Goal: Transaction & Acquisition: Purchase product/service

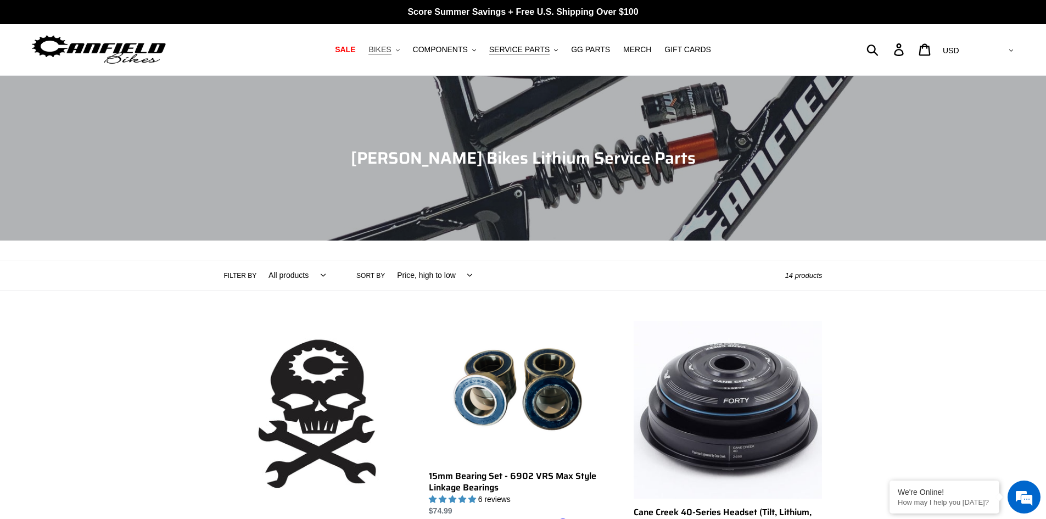
click at [389, 48] on span "BIKES" at bounding box center [379, 49] width 23 height 9
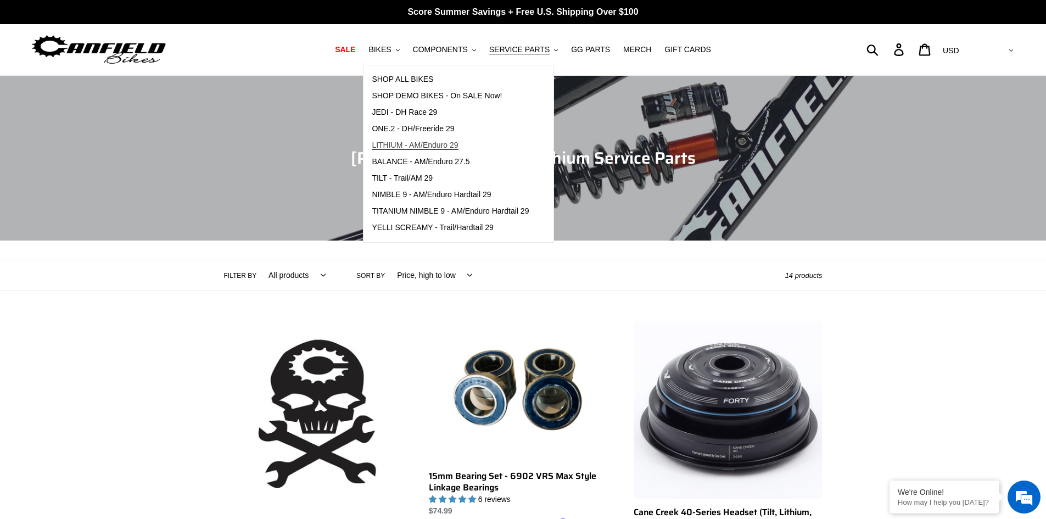
click at [432, 143] on span "LITHIUM - AM/Enduro 29" at bounding box center [415, 145] width 86 height 9
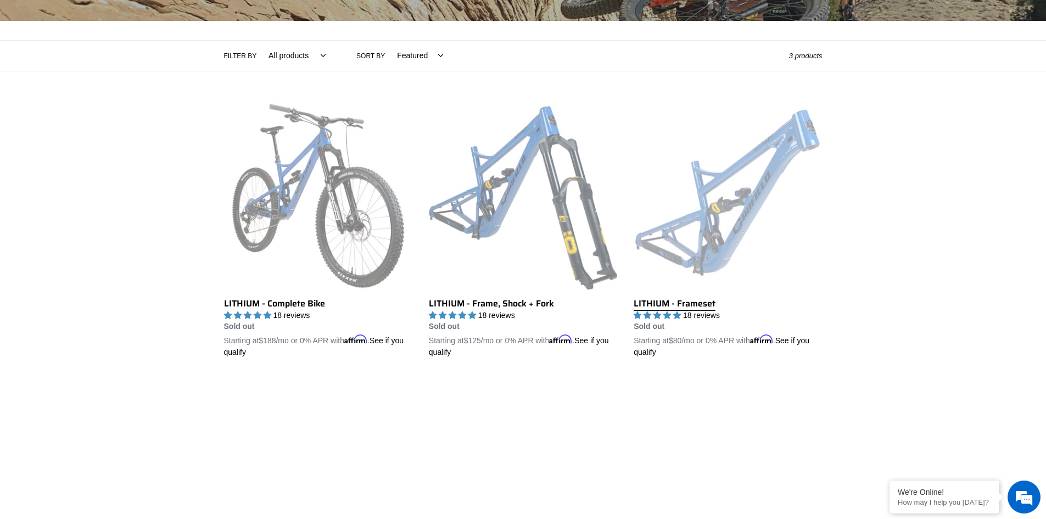
click at [714, 171] on link "LITHIUM - Frameset" at bounding box center [727, 230] width 188 height 257
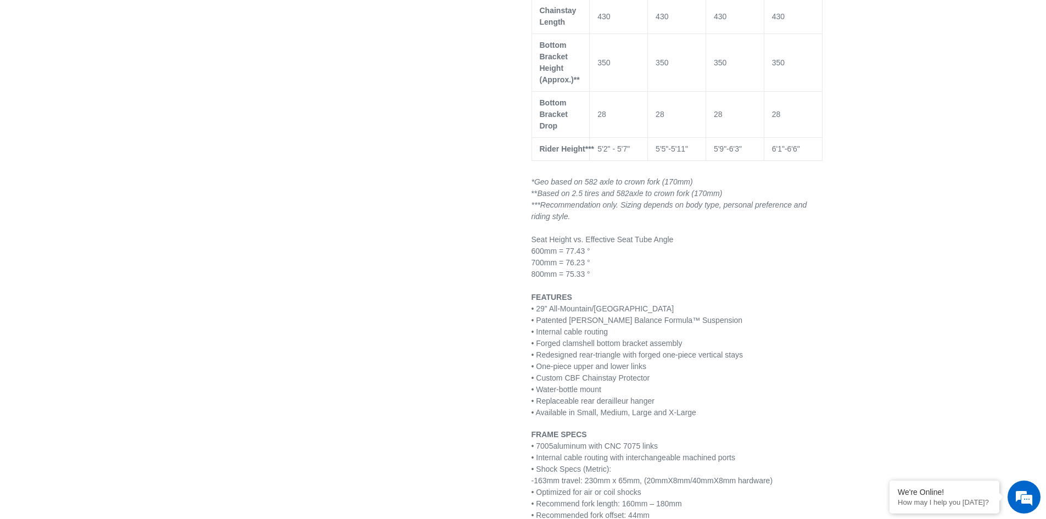
select select "highest-rating"
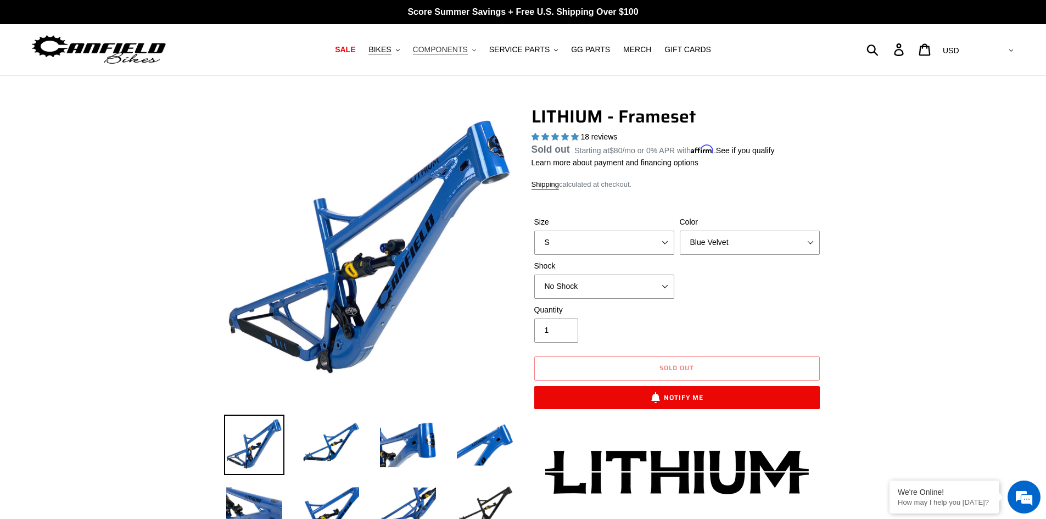
click at [445, 43] on button "COMPONENTS .cls-1{fill:#231f20}" at bounding box center [444, 49] width 74 height 15
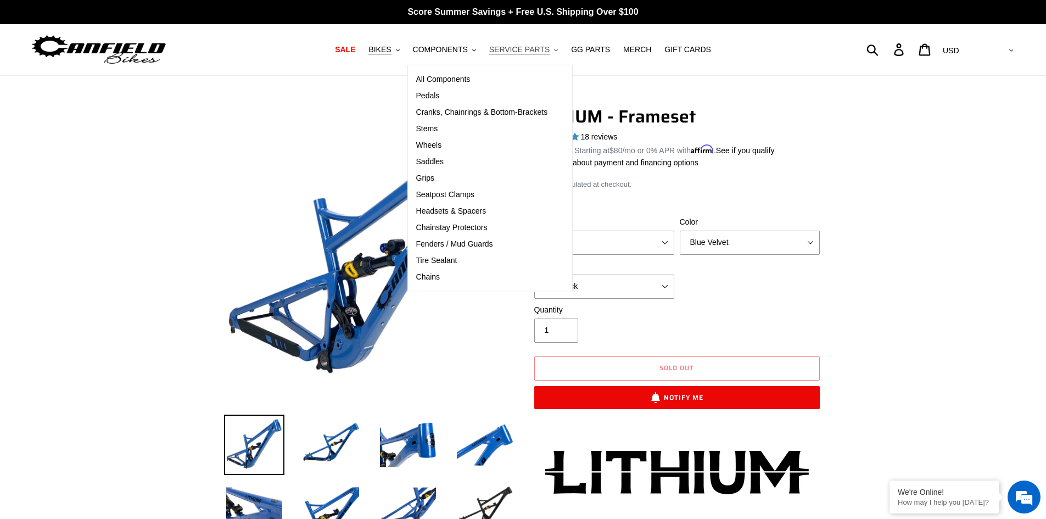
click at [542, 49] on span "SERVICE PARTS" at bounding box center [519, 49] width 60 height 9
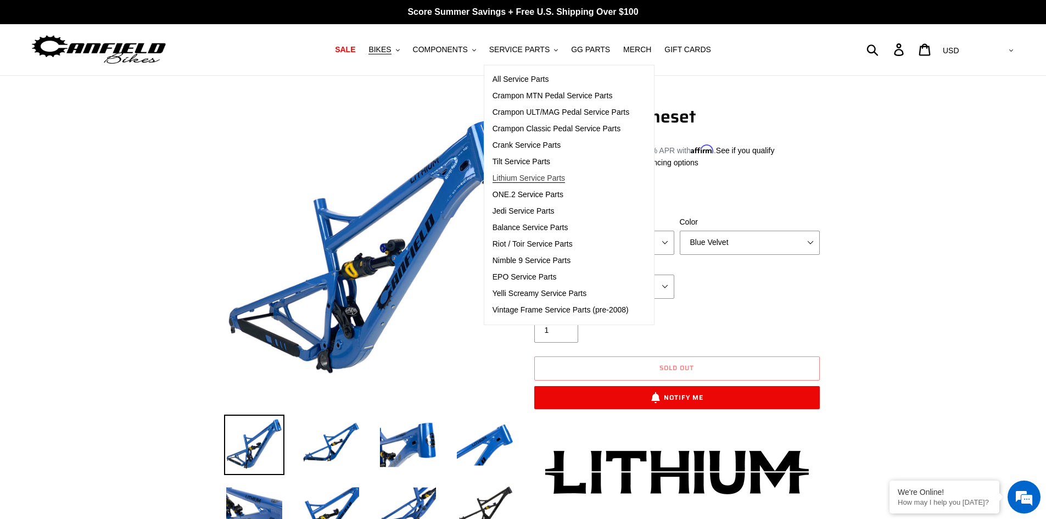
click at [535, 178] on span "Lithium Service Parts" at bounding box center [528, 177] width 72 height 9
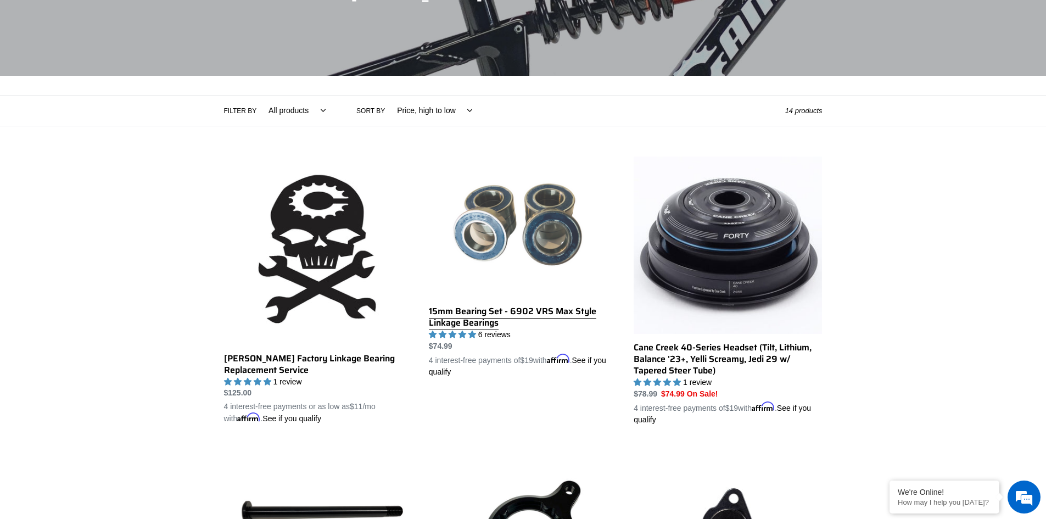
click at [536, 239] on link "15mm Bearing Set - 6902 VRS Max Style Linkage Bearings" at bounding box center [523, 266] width 188 height 221
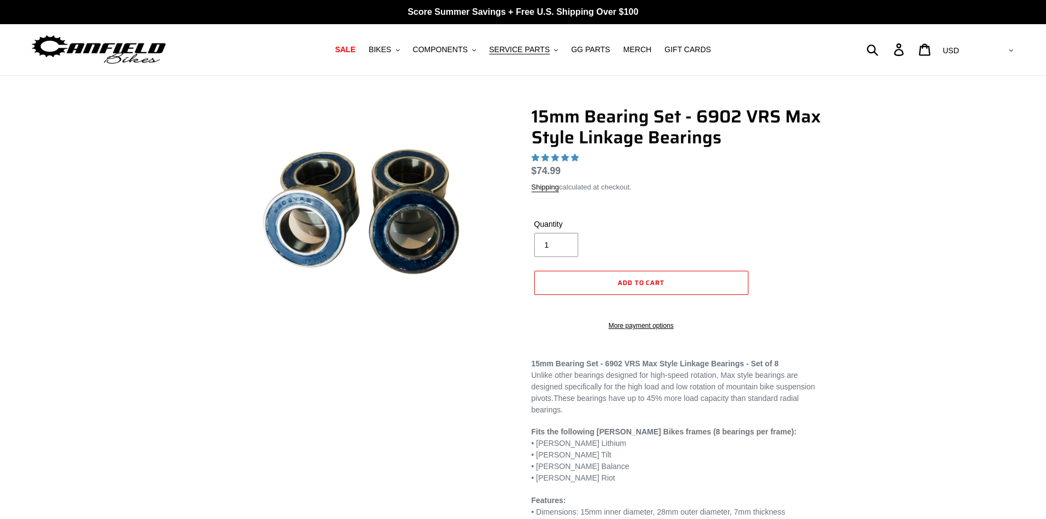
select select "highest-rating"
